Goal: Find specific page/section

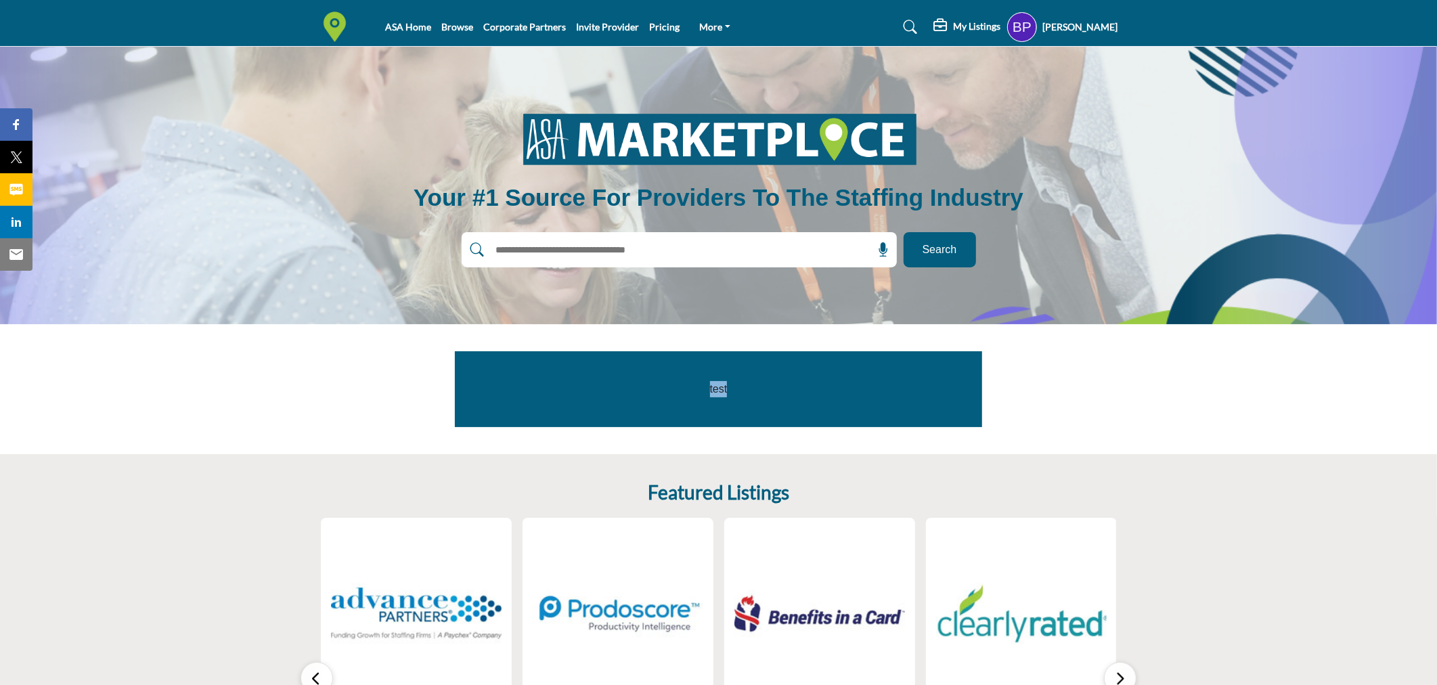
drag, startPoint x: 733, startPoint y: 393, endPoint x: 682, endPoint y: 393, distance: 51.4
click at [682, 393] on p "test" at bounding box center [718, 389] width 466 height 16
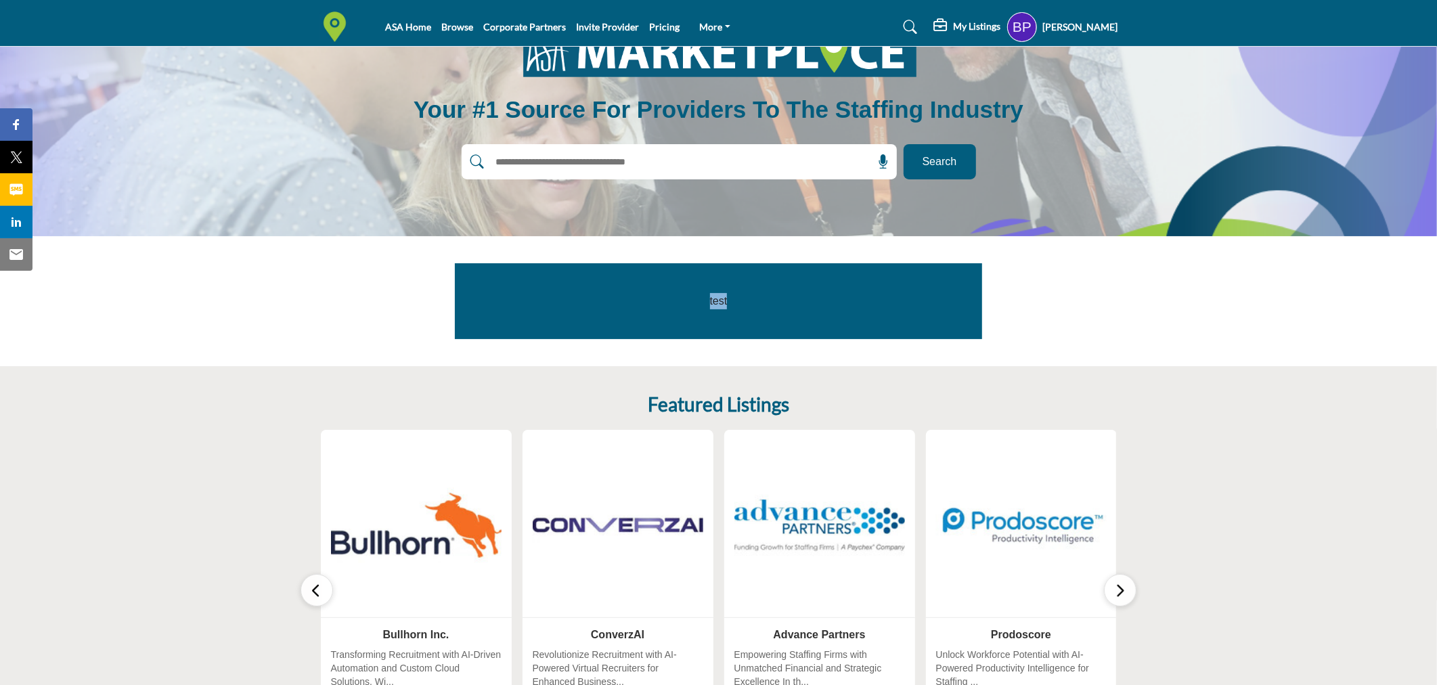
scroll to position [75, 0]
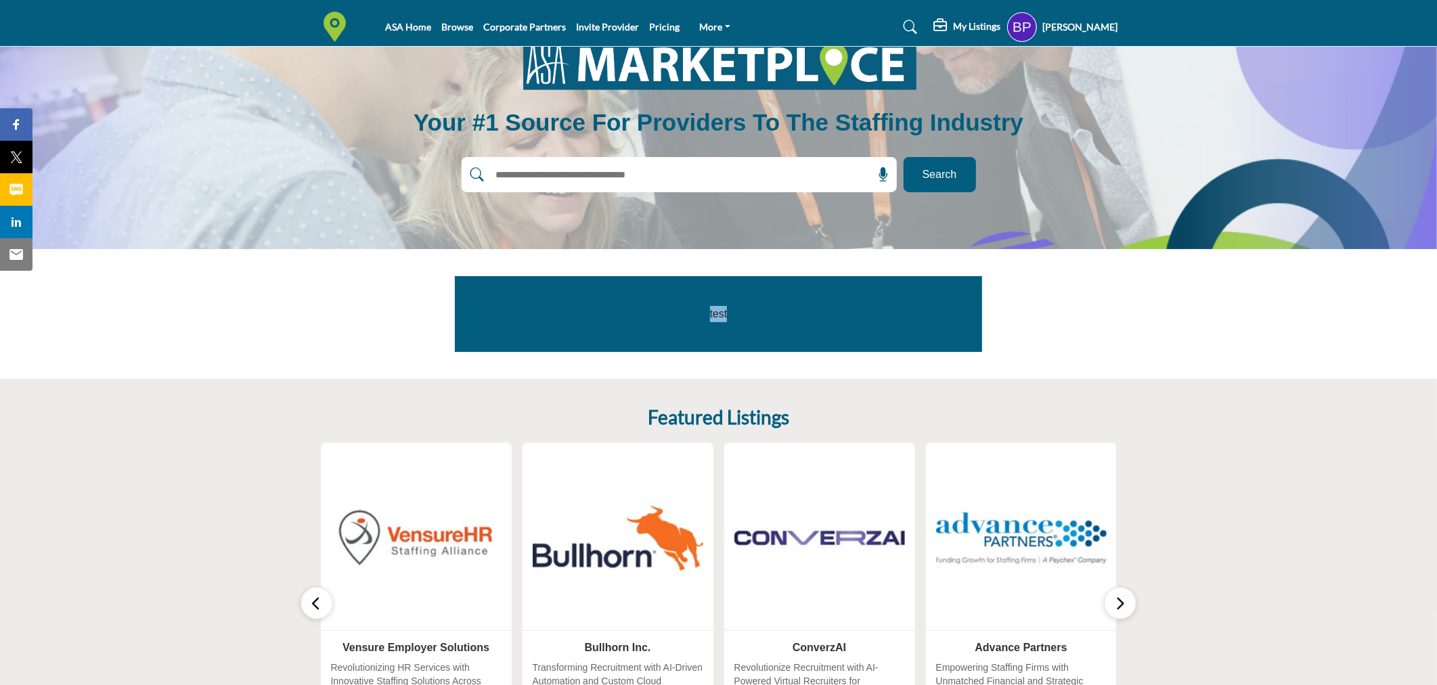
click at [773, 319] on p "test" at bounding box center [718, 314] width 466 height 16
drag, startPoint x: 795, startPoint y: 317, endPoint x: 598, endPoint y: 341, distance: 197.8
click at [598, 341] on div "test" at bounding box center [718, 314] width 527 height 76
click at [558, 319] on p "test" at bounding box center [718, 314] width 466 height 16
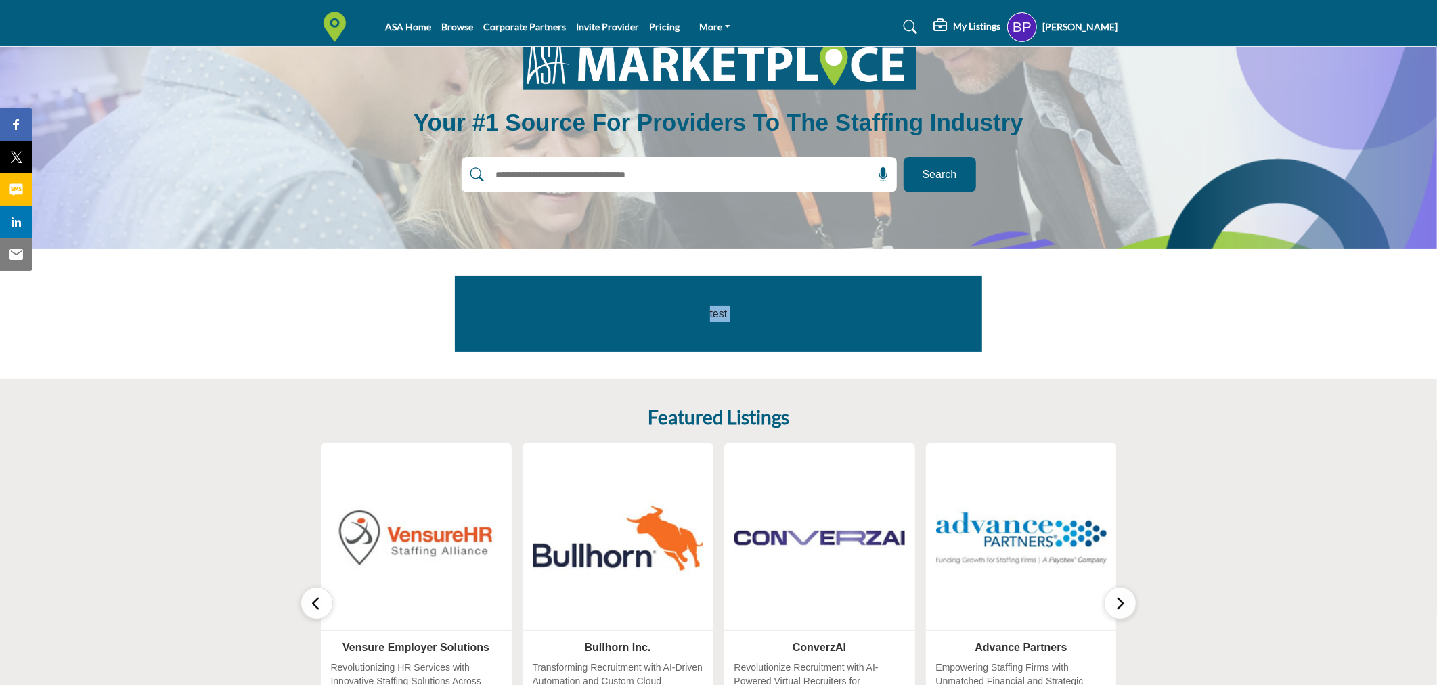
click at [558, 319] on p "test" at bounding box center [718, 314] width 466 height 16
click at [707, 295] on div "test" at bounding box center [718, 314] width 527 height 76
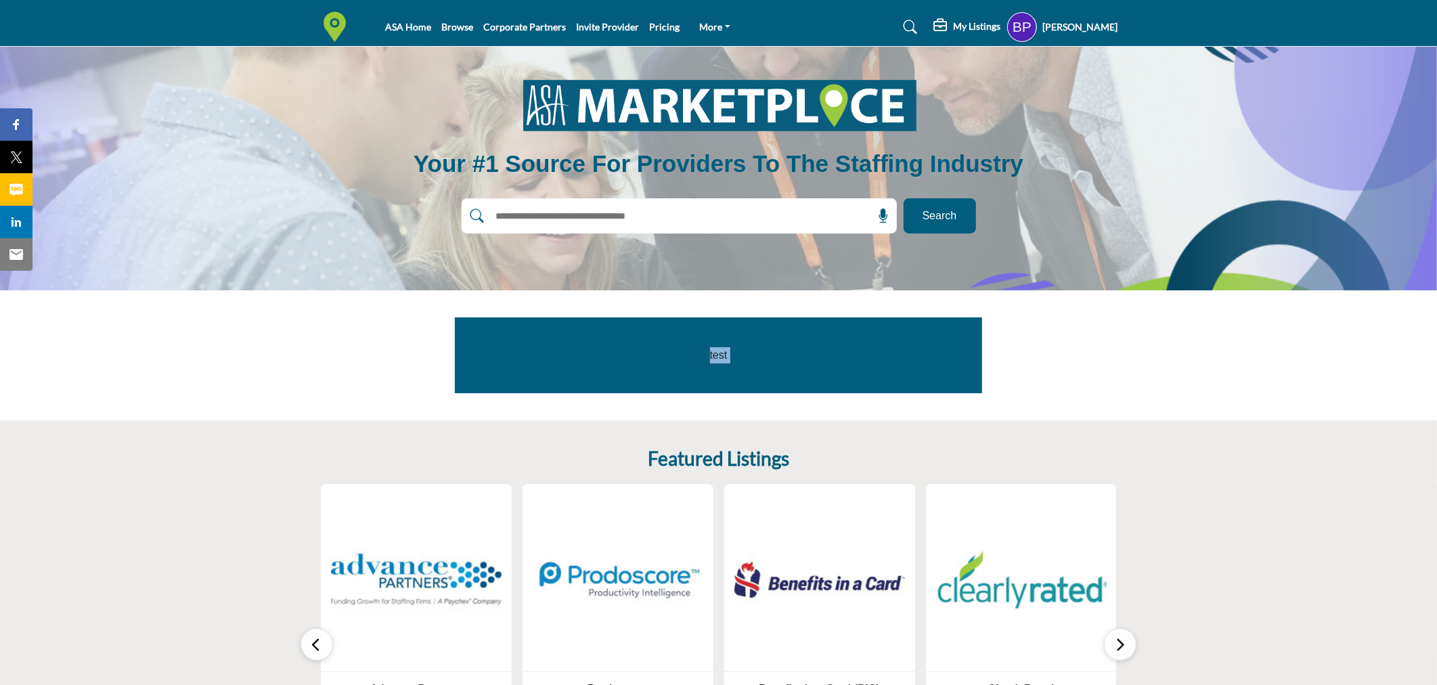
scroll to position [0, 0]
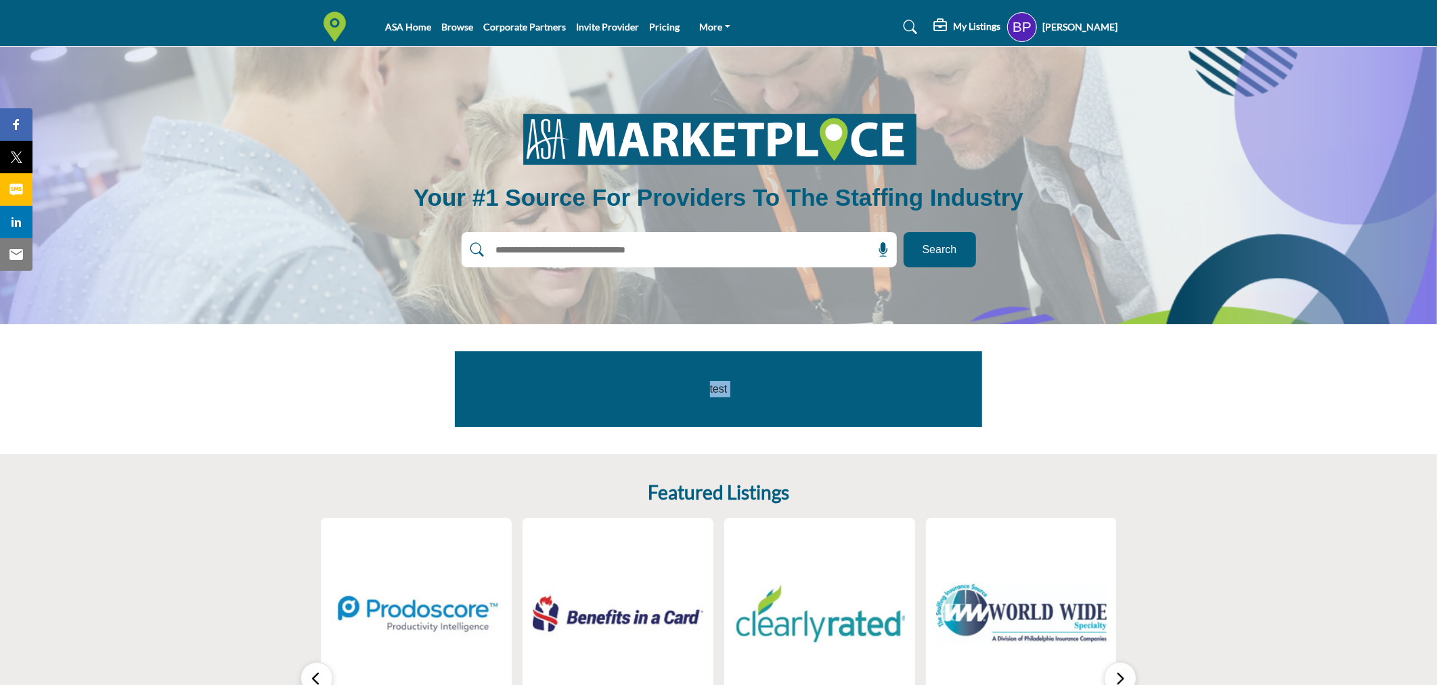
drag, startPoint x: 1332, startPoint y: 545, endPoint x: 1092, endPoint y: 450, distance: 257.7
click at [1332, 545] on section "Featured Listings 0 Follow View More 0 Follow 0 0" at bounding box center [718, 644] width 1437 height 380
